Goal: Task Accomplishment & Management: Manage account settings

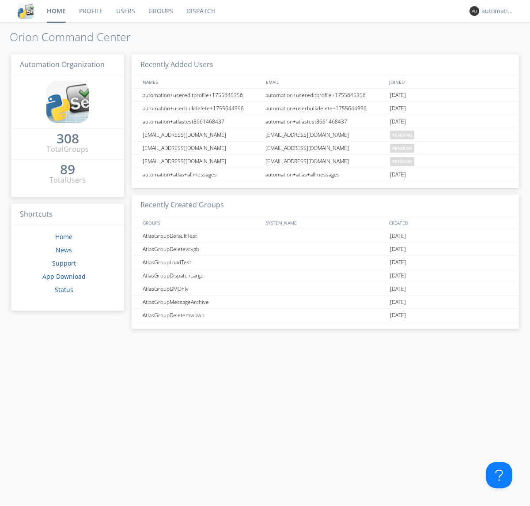
click at [200, 11] on link "Dispatch" at bounding box center [201, 11] width 42 height 22
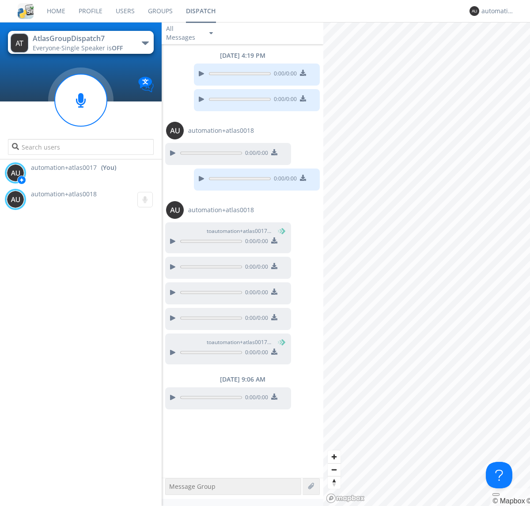
click at [172, 398] on div at bounding box center [172, 397] width 11 height 11
click at [495, 11] on div "automation+atlas0017" at bounding box center [497, 11] width 33 height 9
click at [502, 46] on div "Log Out" at bounding box center [501, 47] width 45 height 16
